Goal: Information Seeking & Learning: Find specific page/section

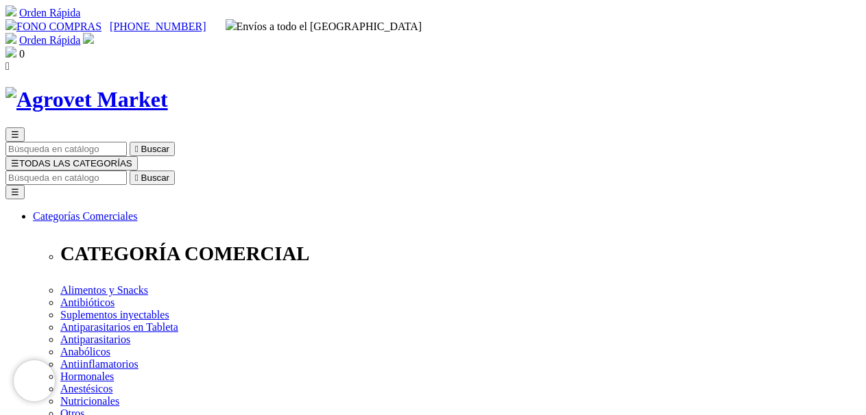
click at [138, 173] on icon "" at bounding box center [136, 178] width 3 height 10
